Goal: Task Accomplishment & Management: Use online tool/utility

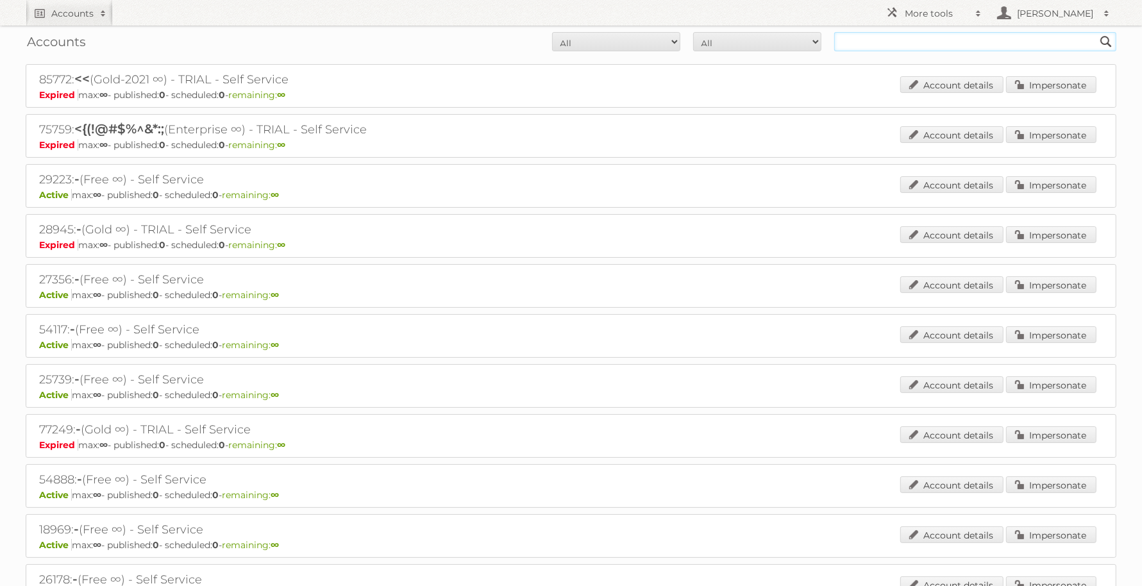
click at [935, 44] on input "text" at bounding box center [975, 41] width 282 height 19
type input "billa"
click at [1097, 32] on input "Search" at bounding box center [1106, 41] width 19 height 19
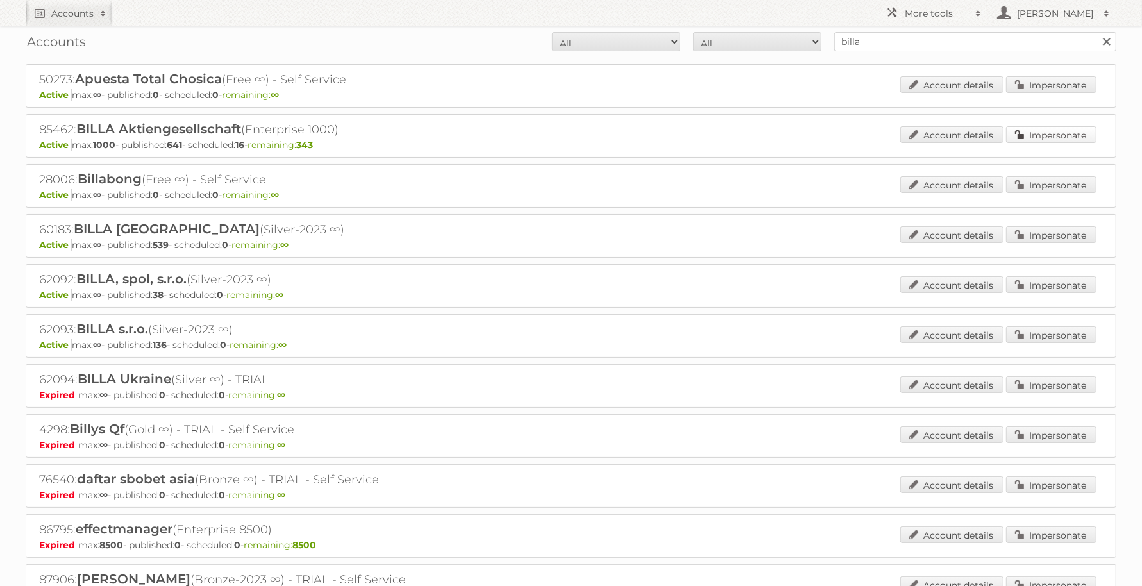
click at [1058, 131] on link "Impersonate" at bounding box center [1051, 134] width 90 height 17
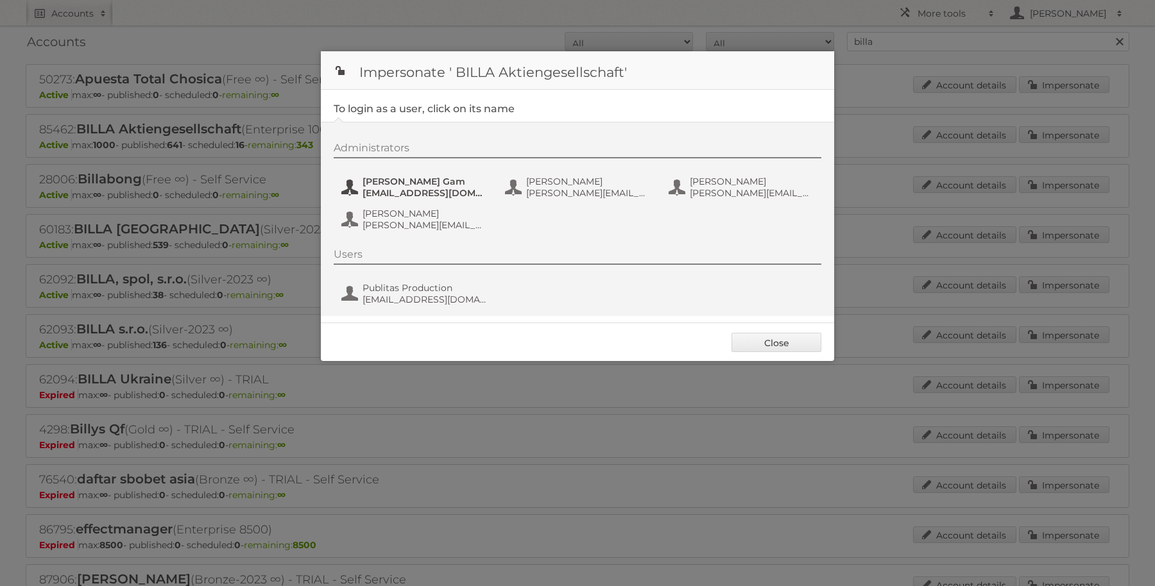
click at [374, 193] on span "[EMAIL_ADDRESS][DOMAIN_NAME]" at bounding box center [424, 193] width 124 height 12
